Goal: Task Accomplishment & Management: Complete application form

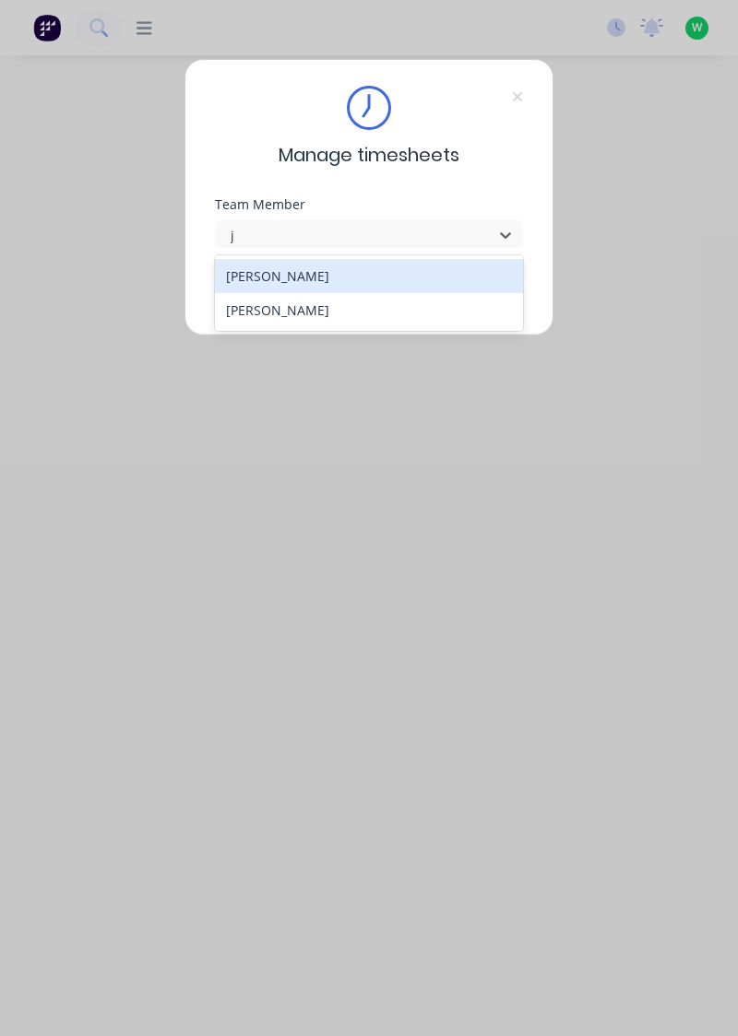
click at [325, 270] on div "[PERSON_NAME]" at bounding box center [369, 276] width 309 height 34
type input "j"
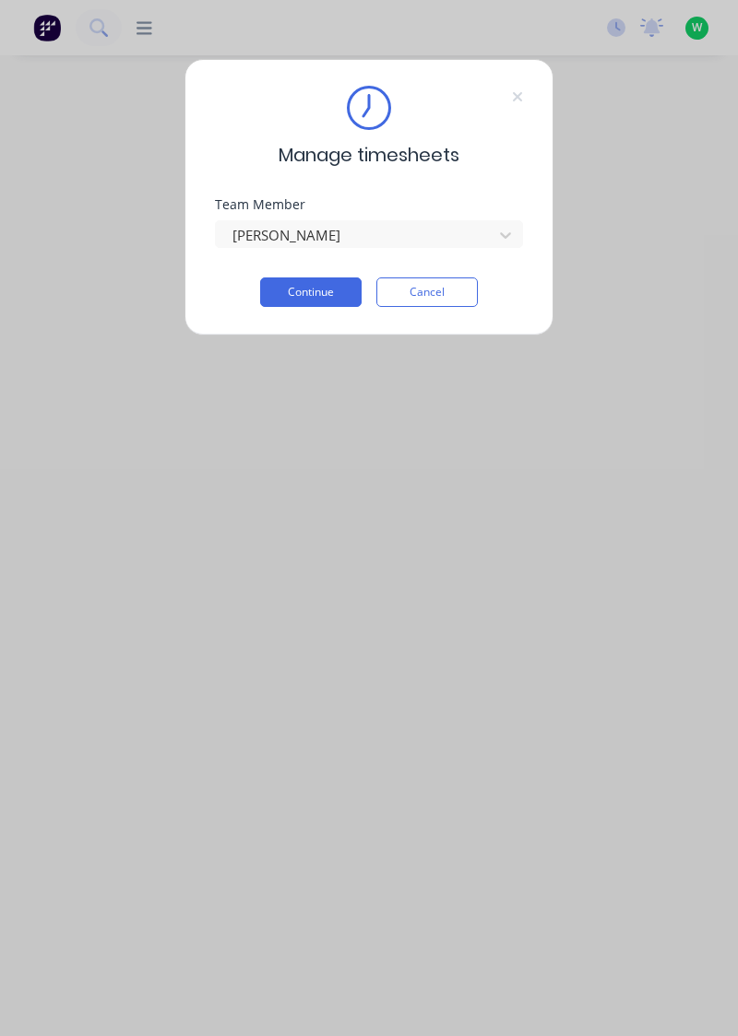
click at [317, 284] on button "Continue" at bounding box center [310, 292] width 101 height 30
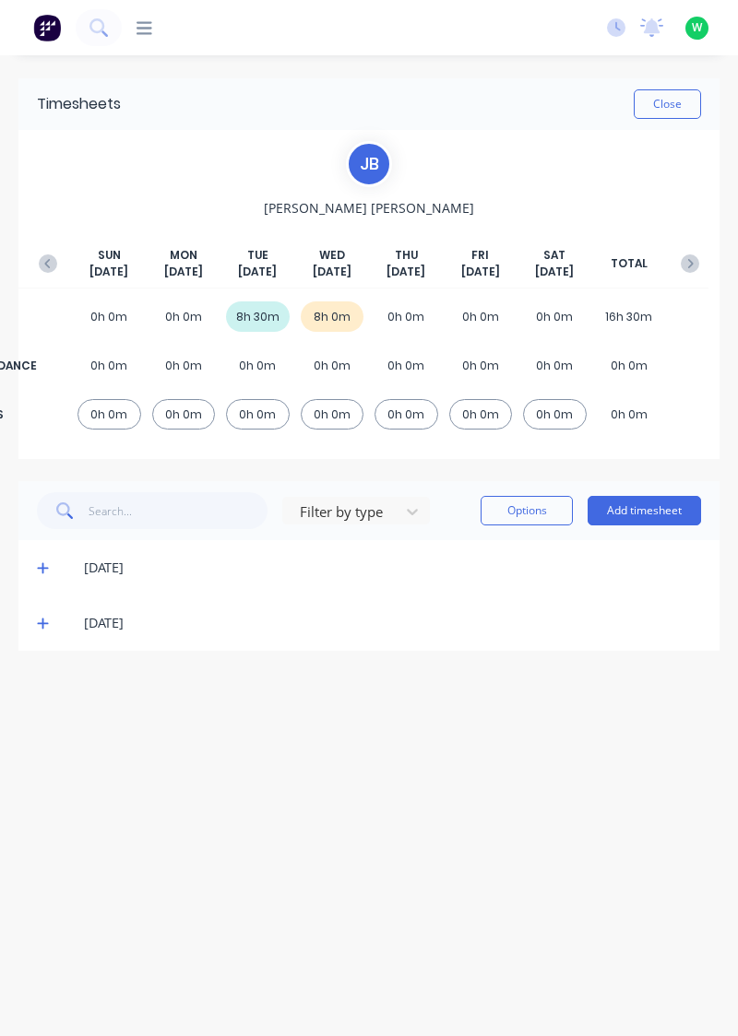
click at [646, 505] on button "Add timesheet" at bounding box center [643, 511] width 113 height 30
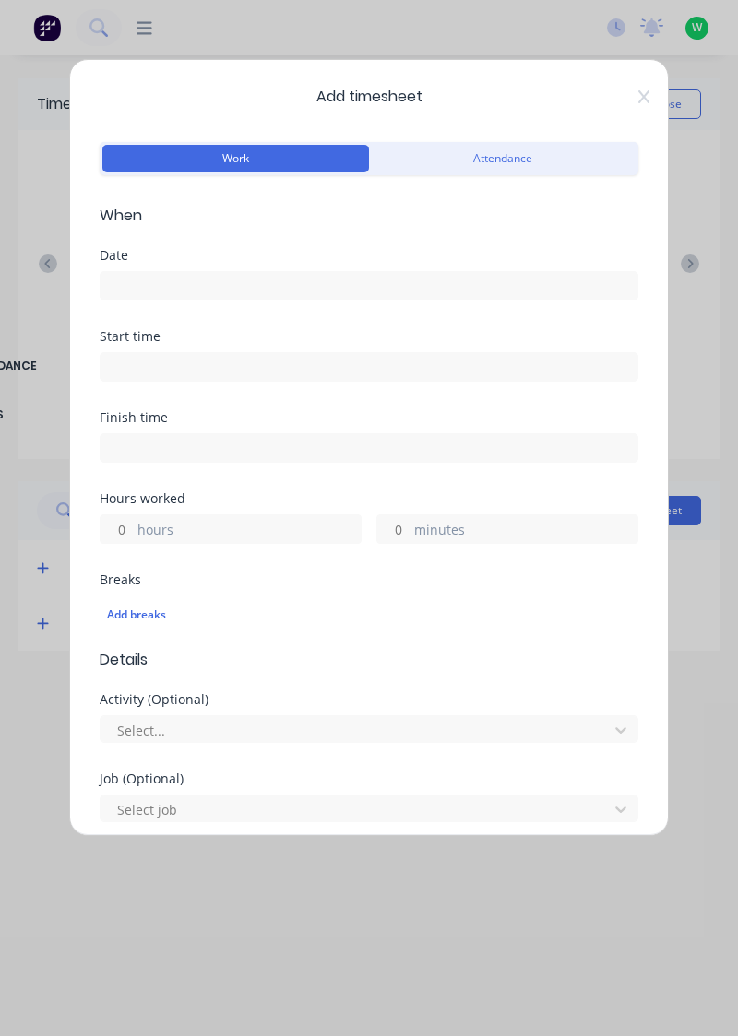
click at [249, 288] on input at bounding box center [368, 286] width 537 height 28
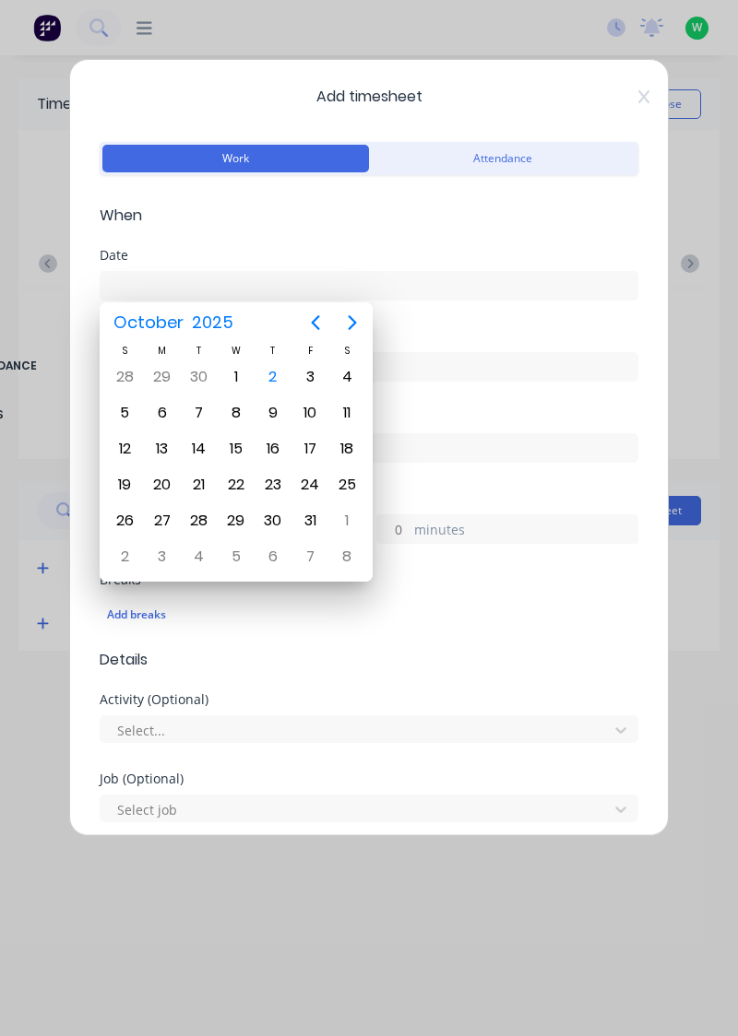
click at [275, 372] on div "2" at bounding box center [273, 377] width 28 height 28
type input "[DATE]"
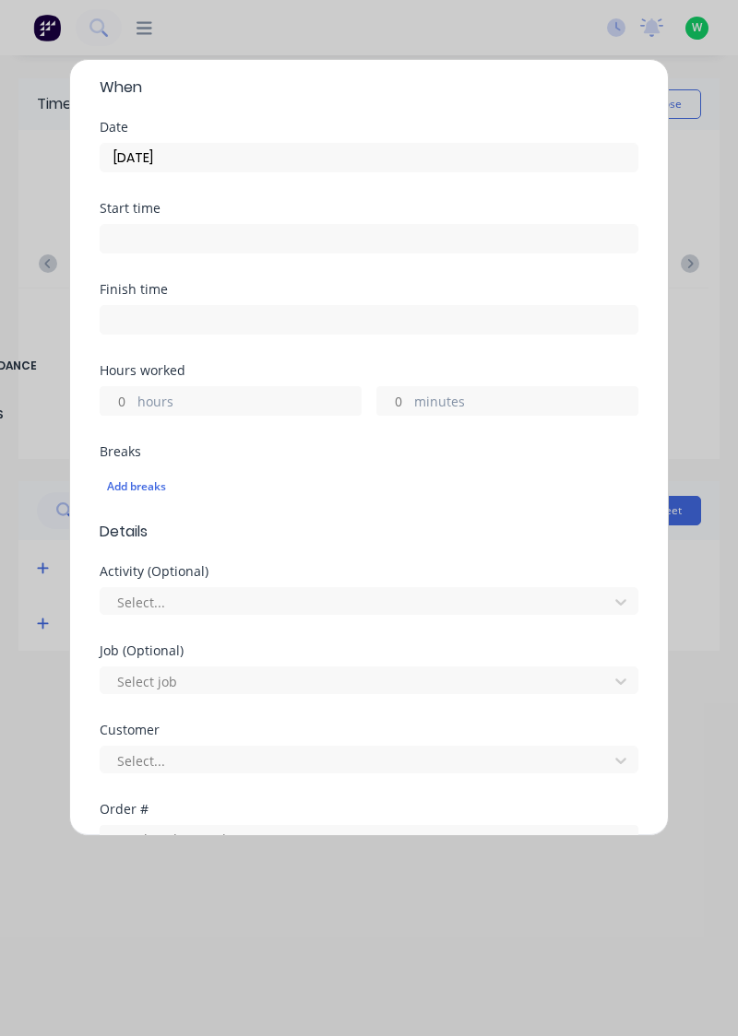
scroll to position [127, 0]
click at [269, 411] on label "hours" at bounding box center [248, 404] width 223 height 23
click at [133, 411] on input "hours" at bounding box center [116, 402] width 32 height 28
type input "8.5"
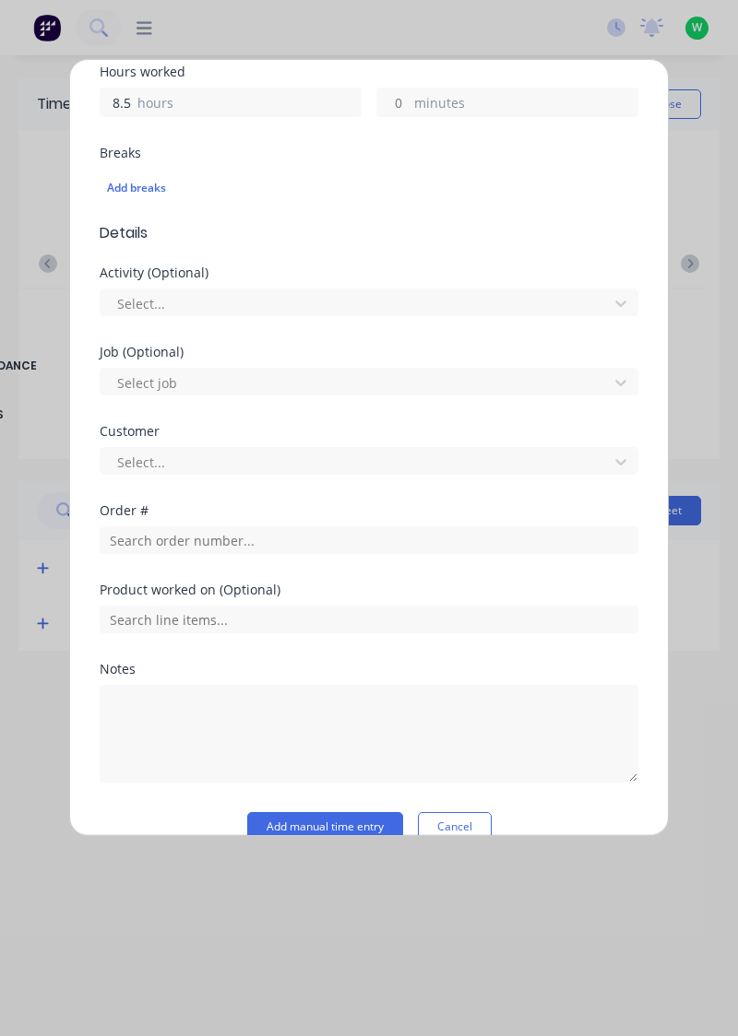
scroll to position [455, 0]
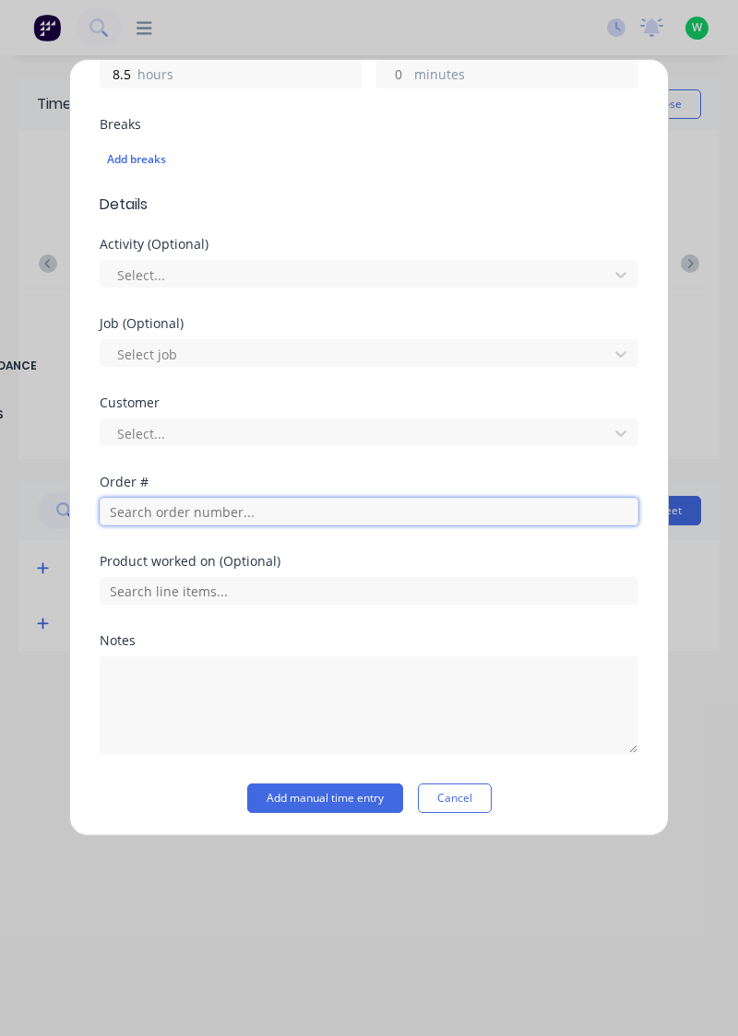
click at [314, 514] on input "text" at bounding box center [369, 512] width 538 height 28
type input "17943"
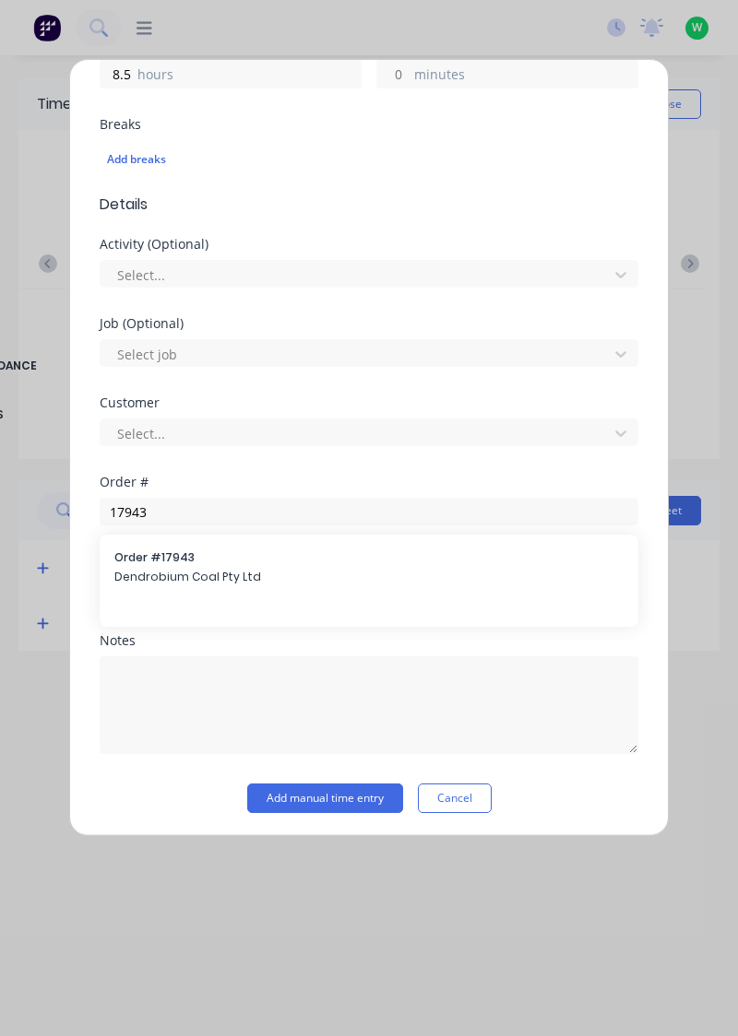
click at [238, 582] on span "Dendrobium Coal Pty Ltd" at bounding box center [368, 577] width 509 height 17
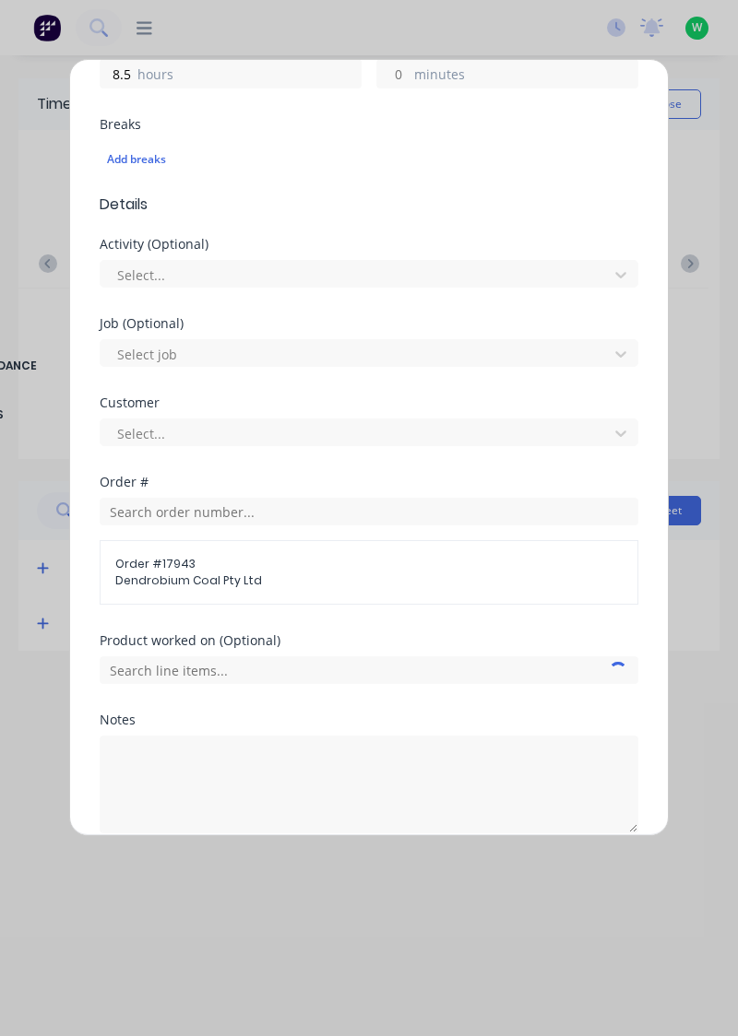
click at [219, 568] on span "Order # 17943" at bounding box center [368, 564] width 507 height 17
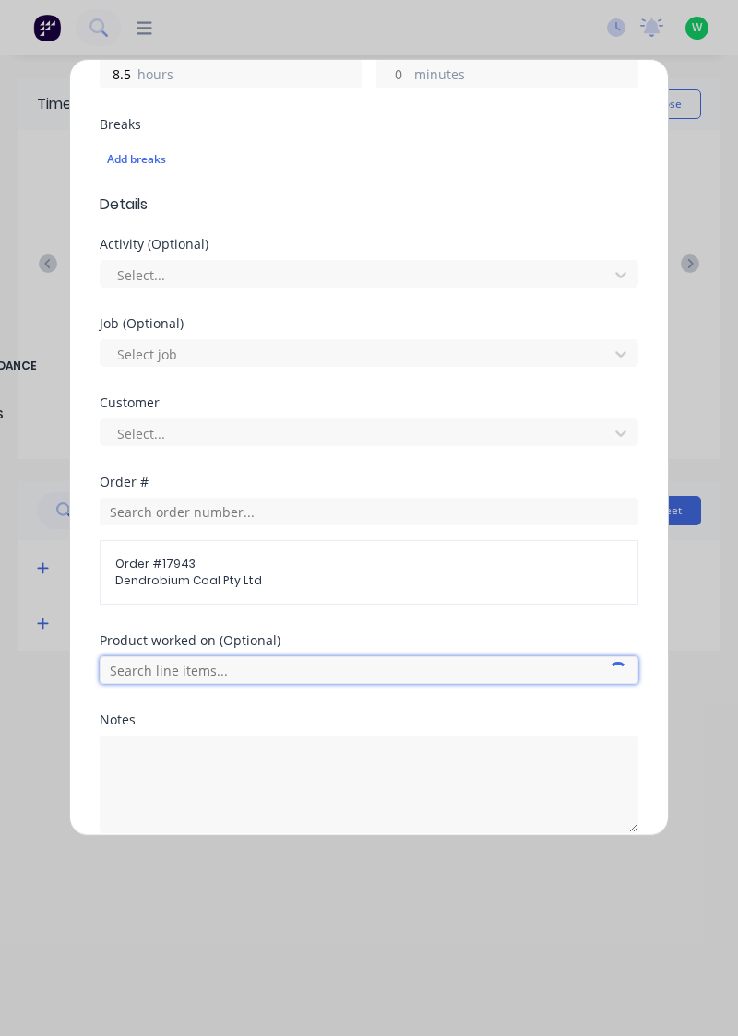
click at [391, 670] on input "text" at bounding box center [369, 670] width 538 height 28
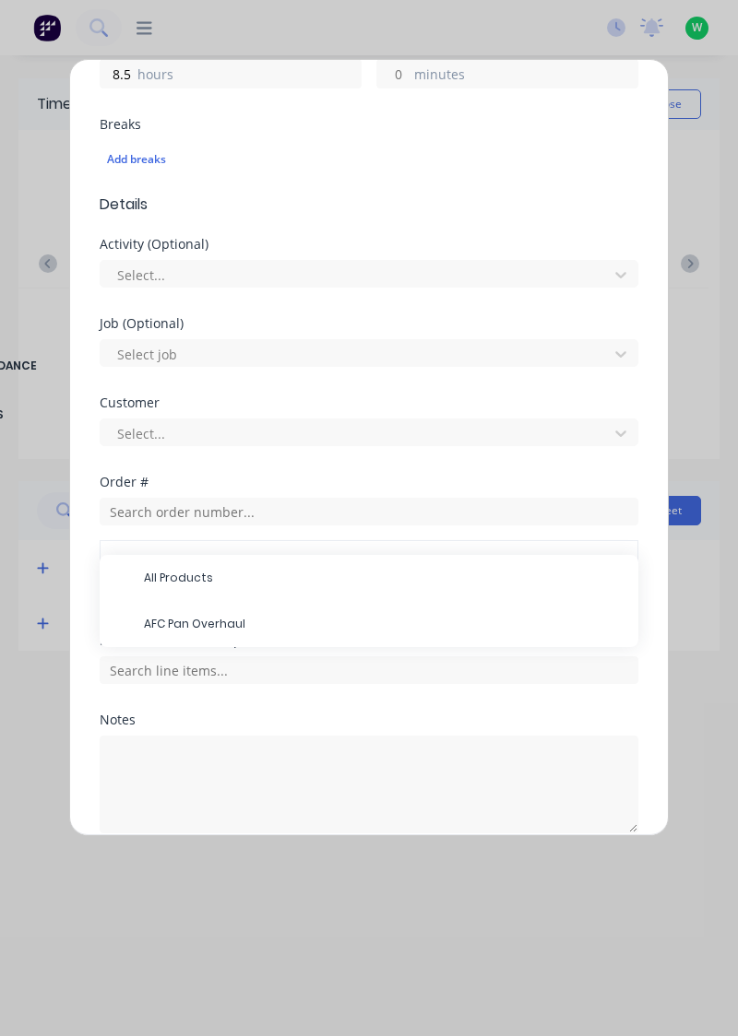
click at [210, 625] on span "AFC Pan Overhaul" at bounding box center [383, 624] width 479 height 17
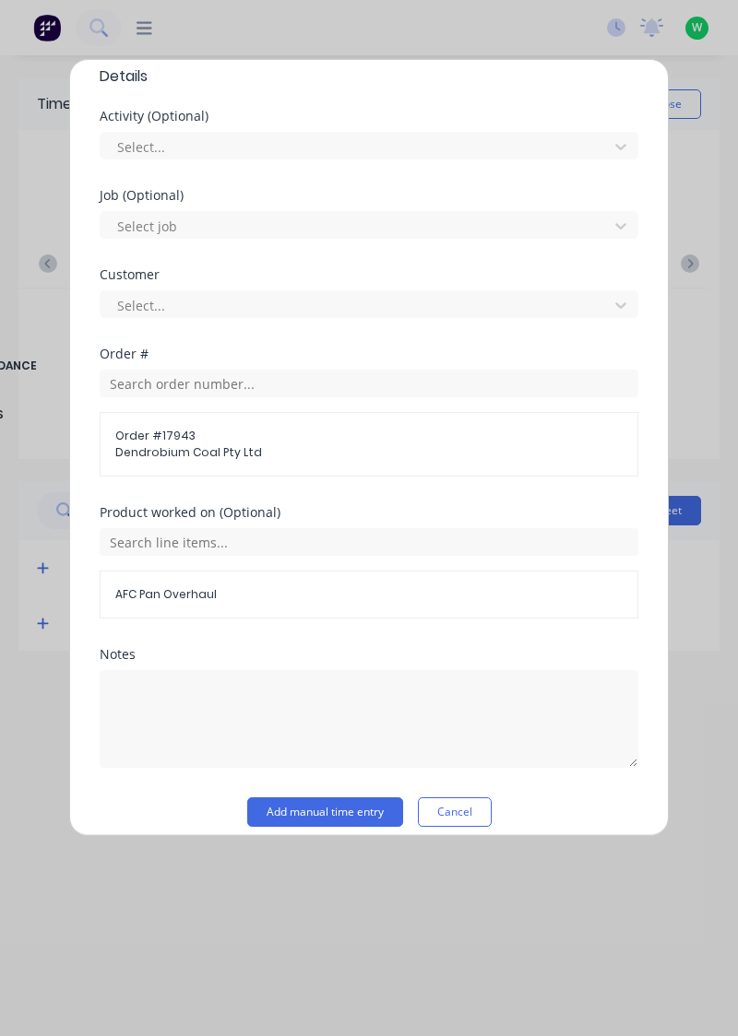
scroll to position [596, 0]
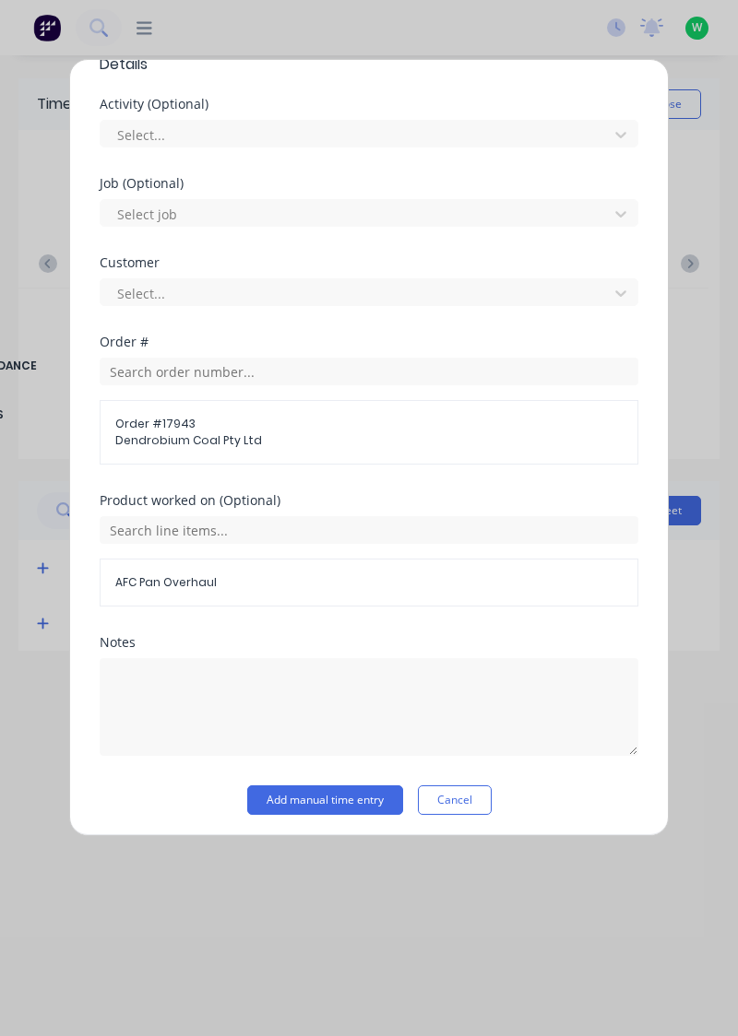
click at [331, 797] on button "Add manual time entry" at bounding box center [325, 800] width 156 height 30
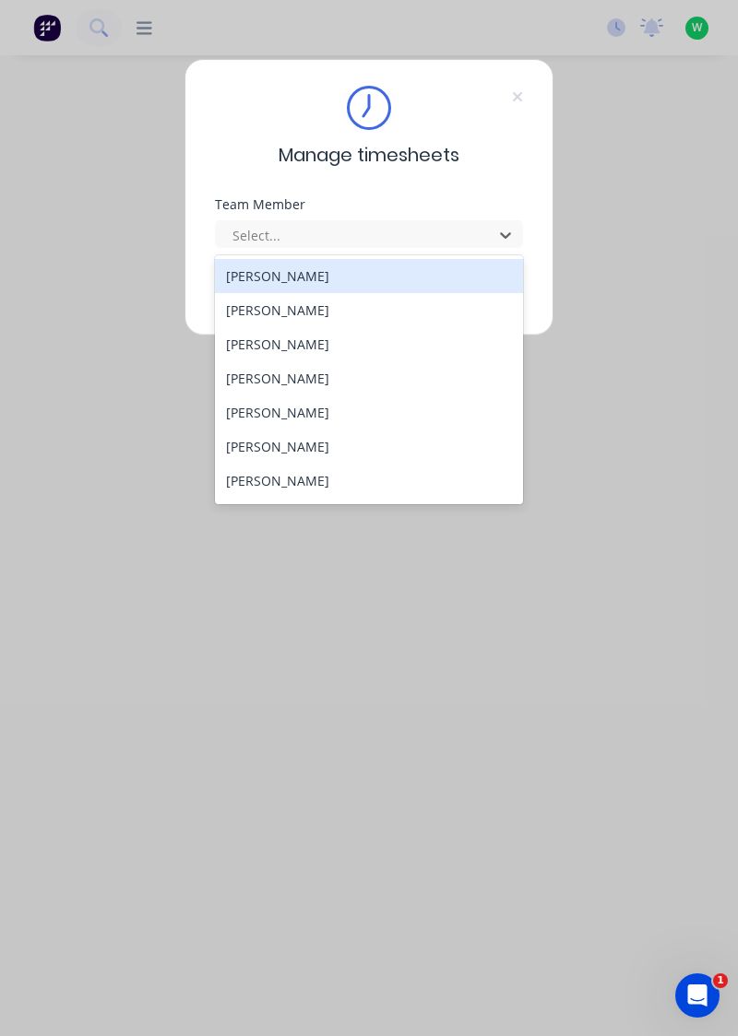
click at [327, 487] on div "[PERSON_NAME]" at bounding box center [369, 481] width 309 height 34
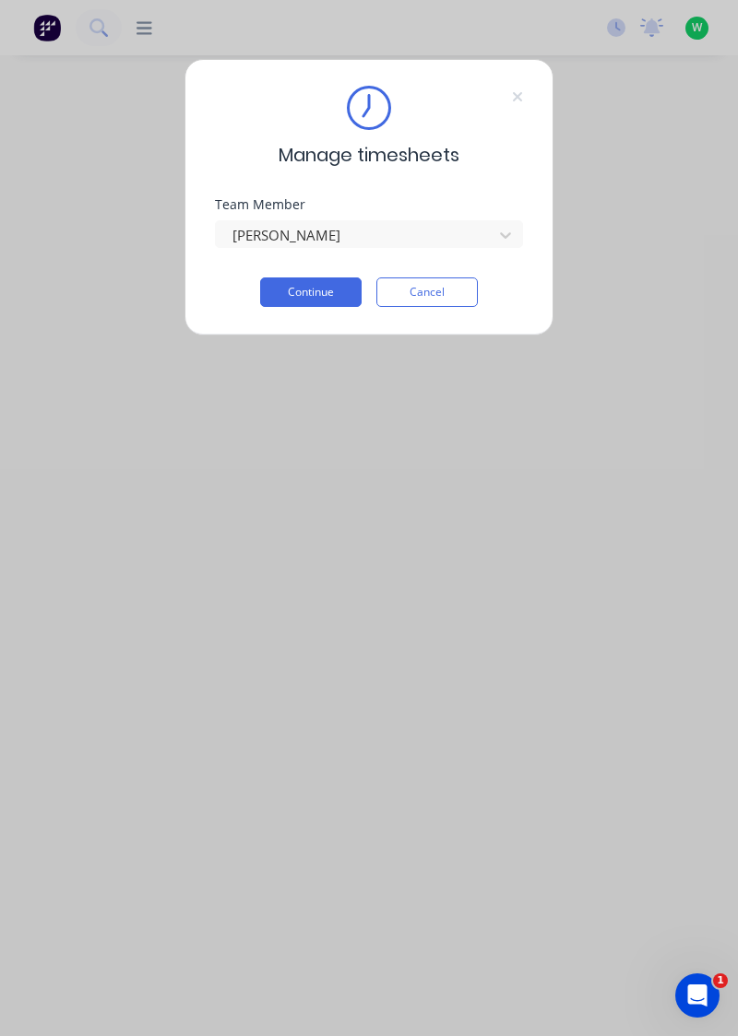
click at [309, 286] on button "Continue" at bounding box center [310, 292] width 101 height 30
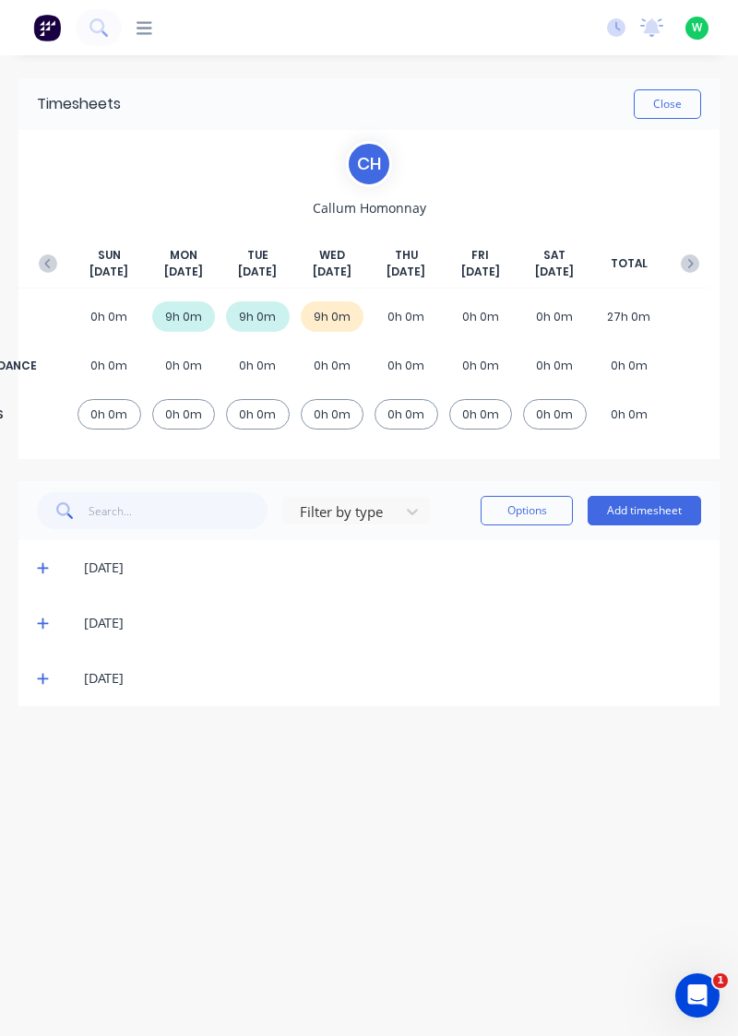
click at [655, 512] on button "Add timesheet" at bounding box center [643, 511] width 113 height 30
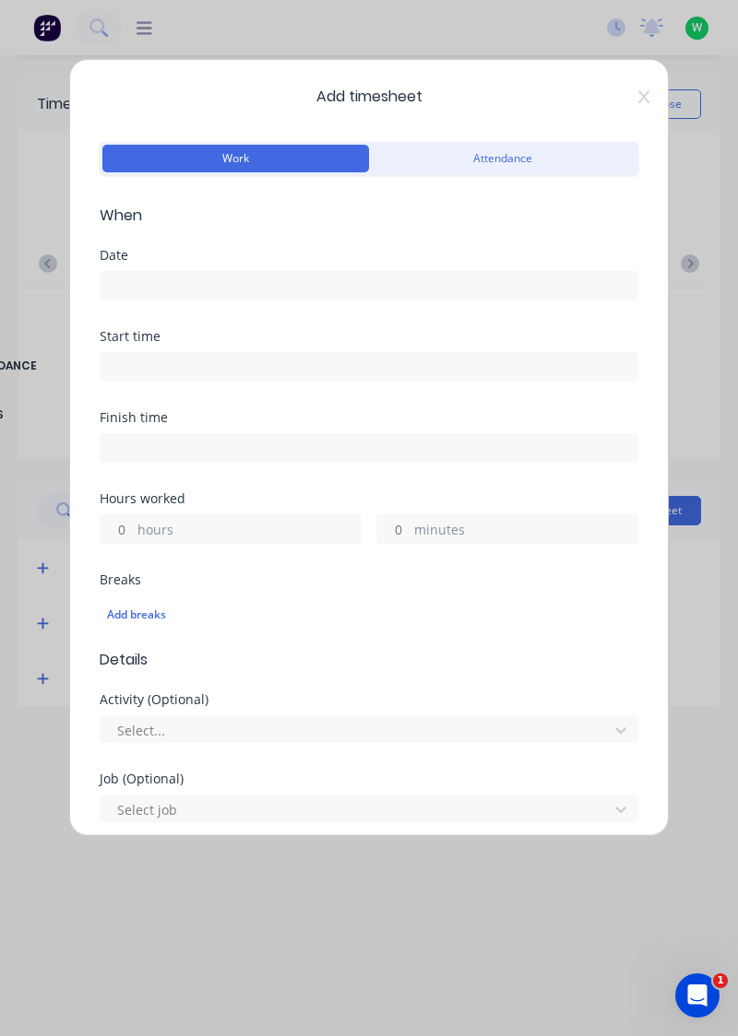
click at [236, 277] on input at bounding box center [368, 286] width 537 height 28
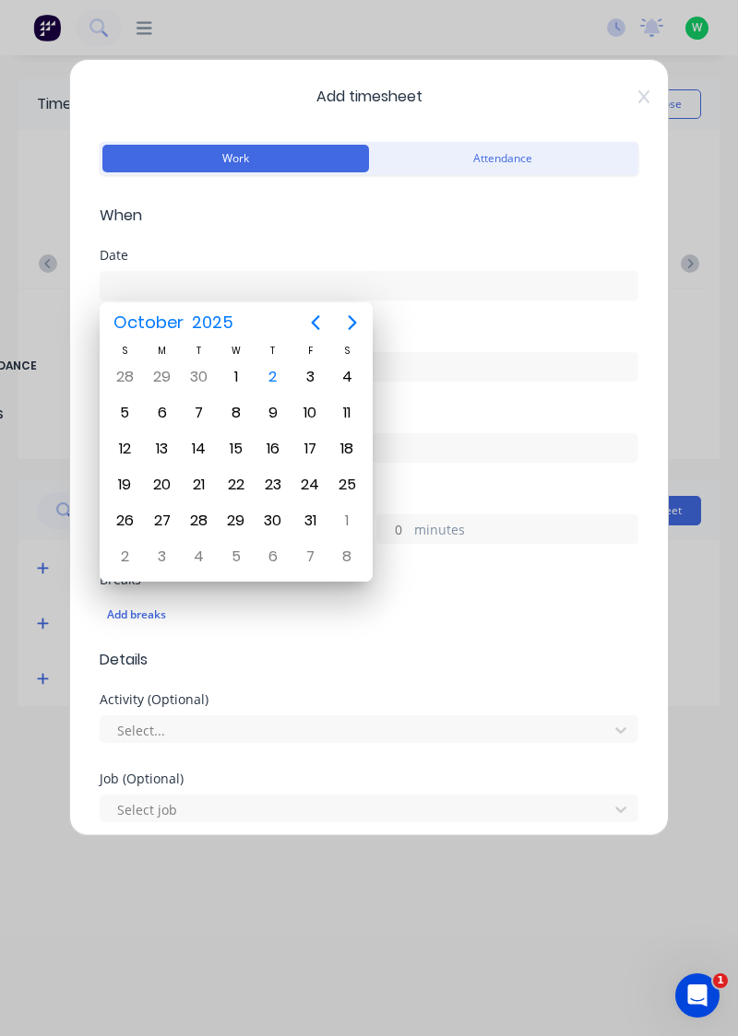
click at [286, 382] on div "2" at bounding box center [272, 377] width 37 height 35
type input "[DATE]"
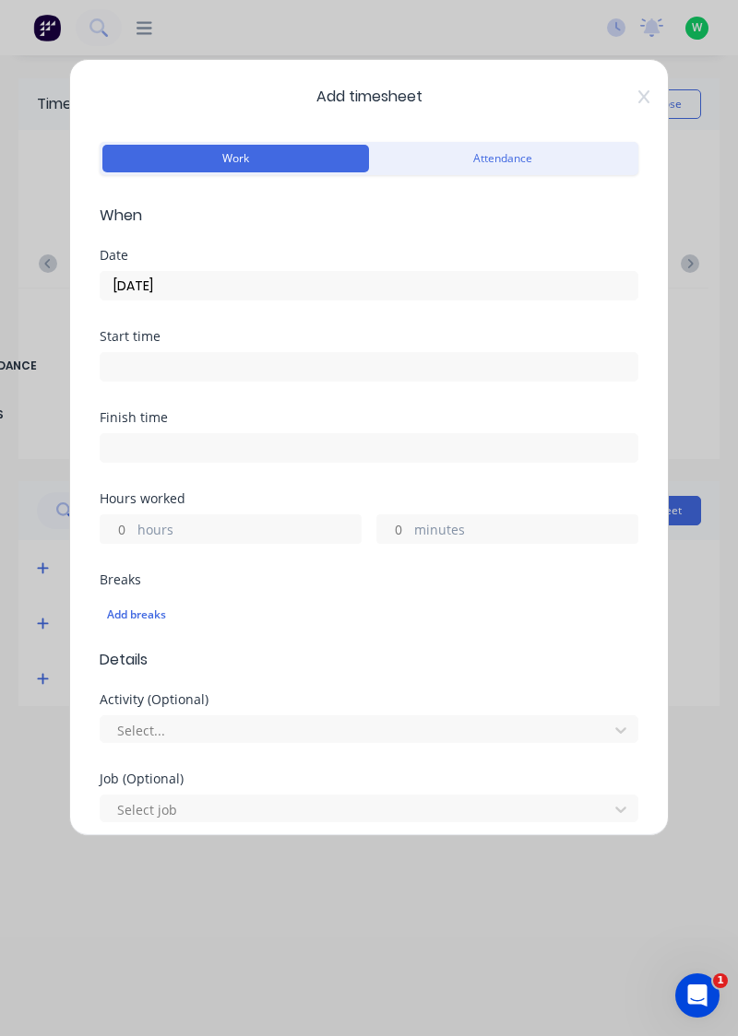
click at [201, 531] on label "hours" at bounding box center [248, 531] width 223 height 23
click at [133, 531] on input "hours" at bounding box center [116, 529] width 32 height 28
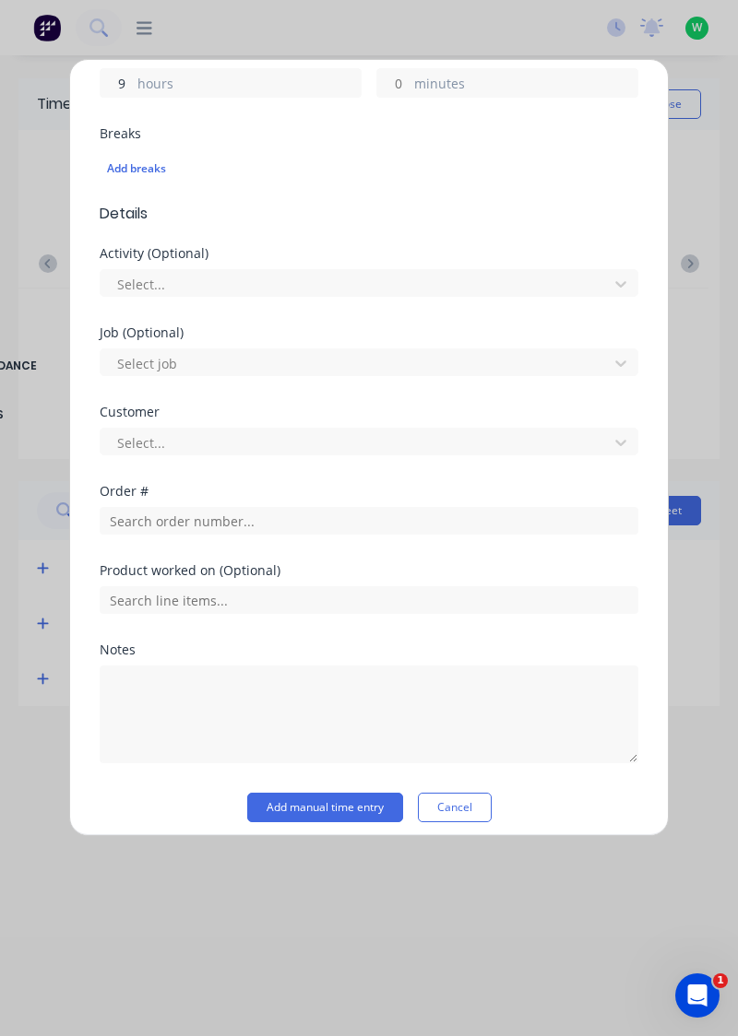
scroll to position [455, 0]
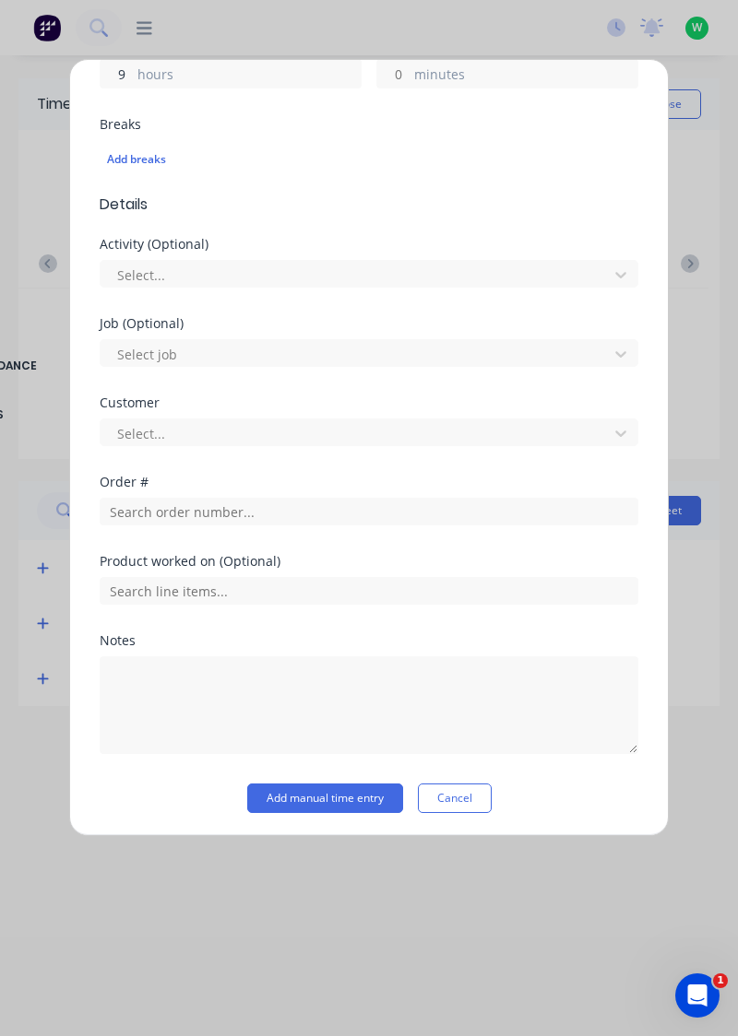
type input "9"
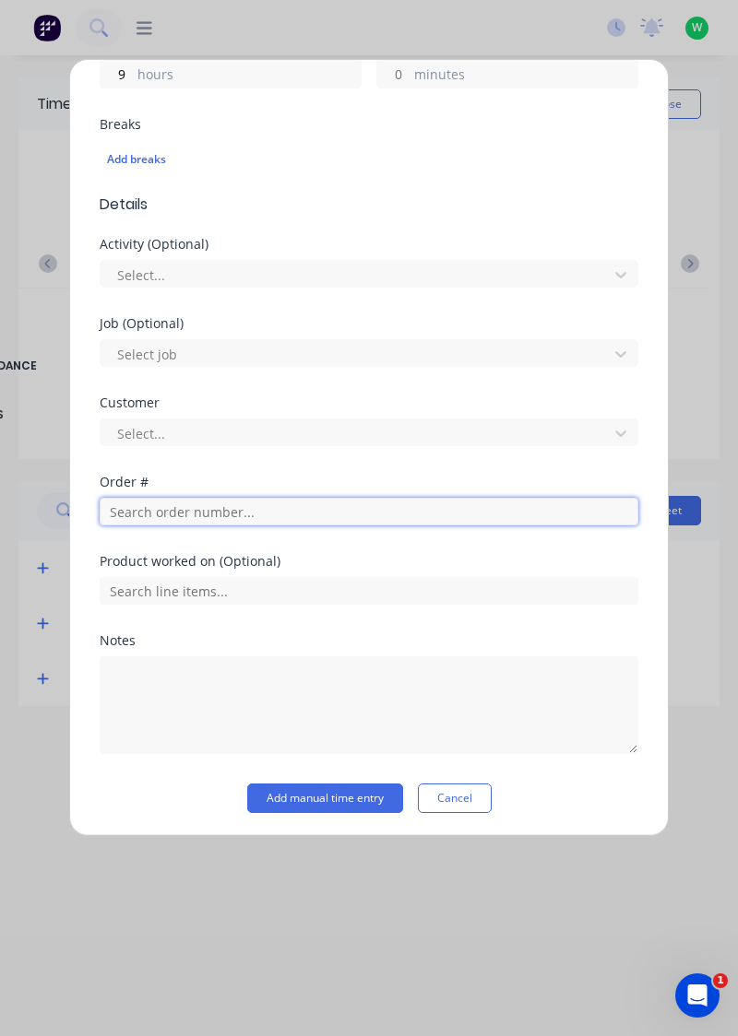
click at [305, 515] on input "text" at bounding box center [369, 512] width 538 height 28
type input "17943"
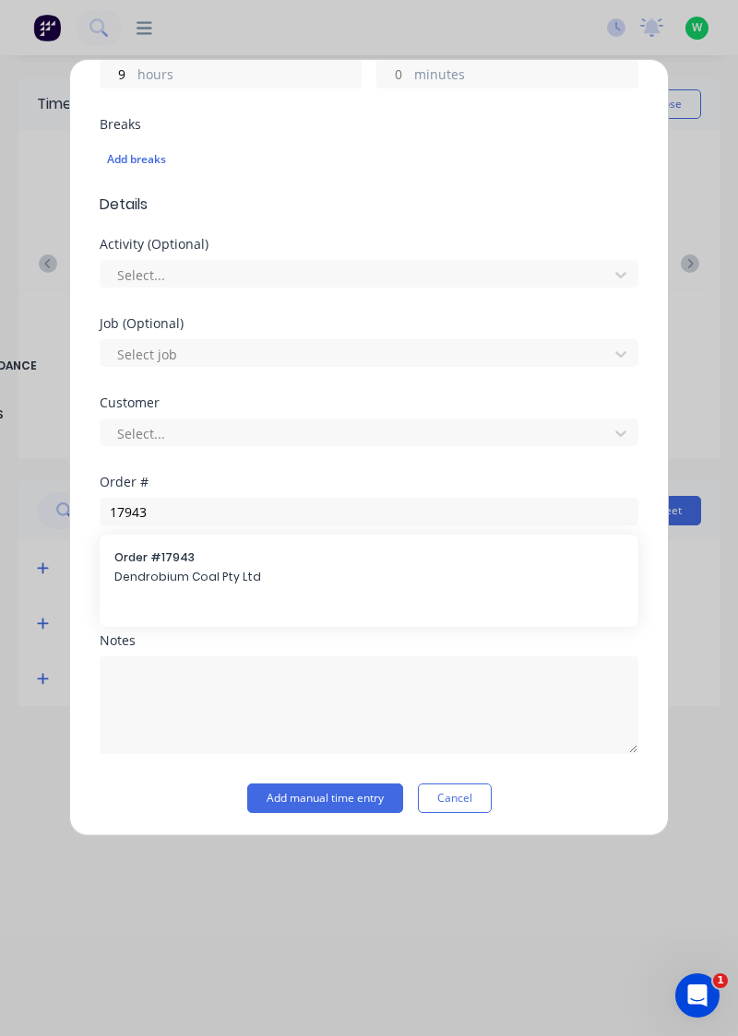
click at [332, 577] on span "Dendrobium Coal Pty Ltd" at bounding box center [368, 577] width 509 height 17
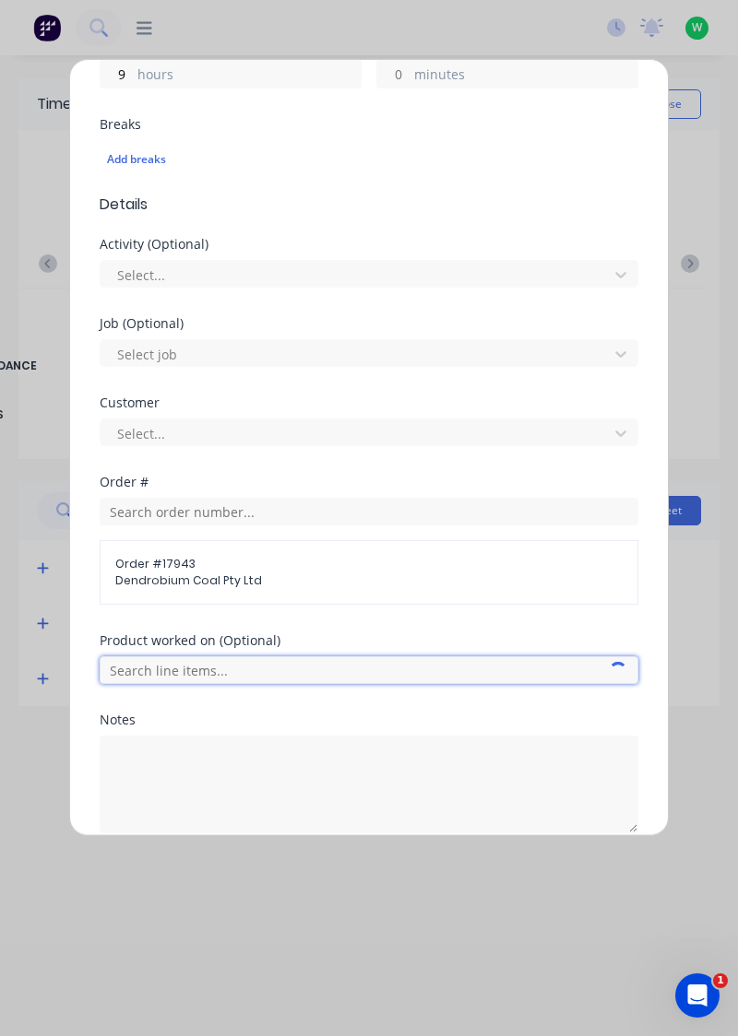
click at [440, 673] on input "text" at bounding box center [369, 670] width 538 height 28
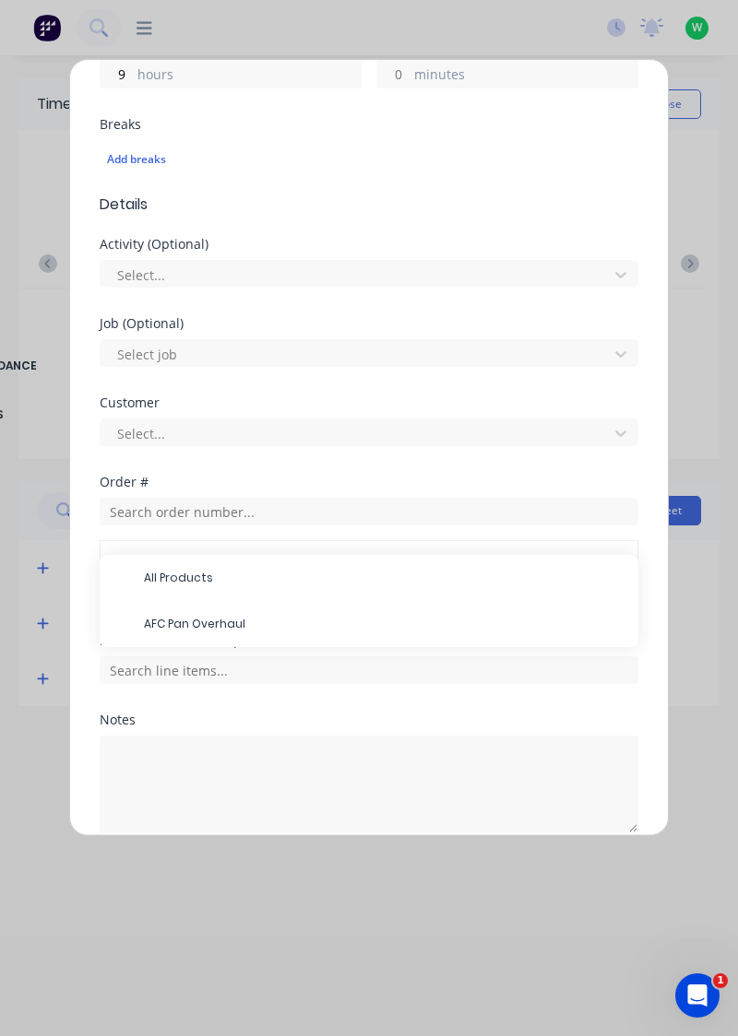
click at [232, 625] on span "AFC Pan Overhaul" at bounding box center [383, 624] width 479 height 17
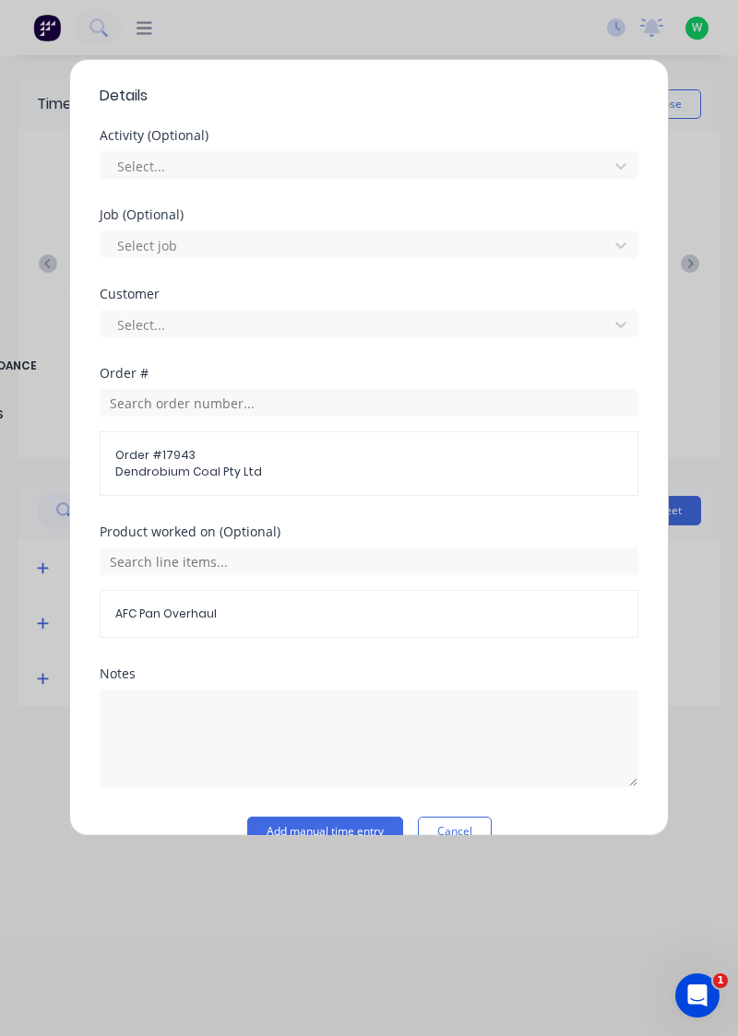
scroll to position [596, 0]
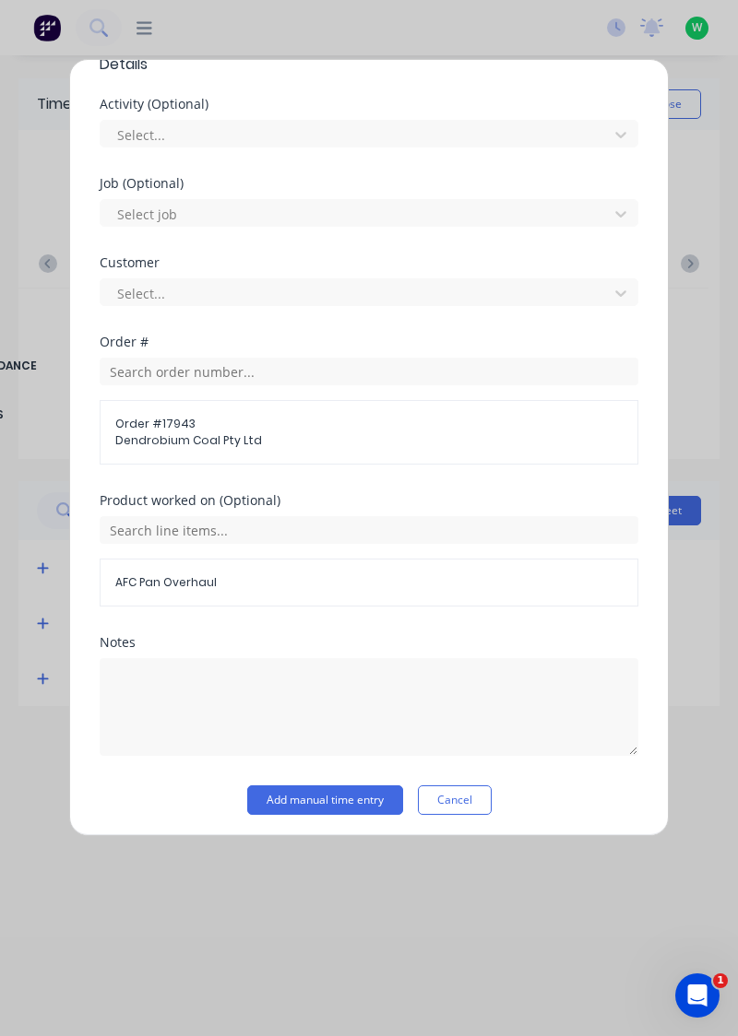
click at [325, 798] on button "Add manual time entry" at bounding box center [325, 800] width 156 height 30
